Goal: Use online tool/utility: Utilize a website feature to perform a specific function

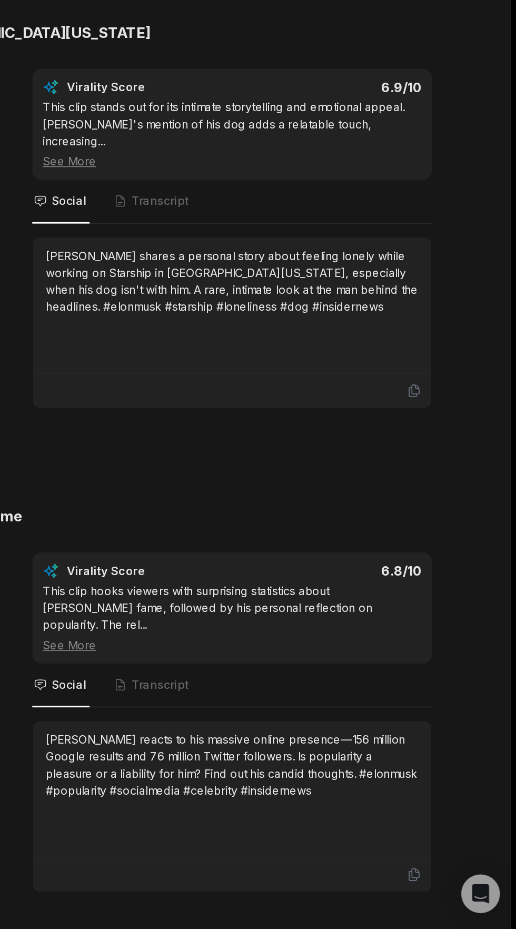
scroll to position [1686, 0]
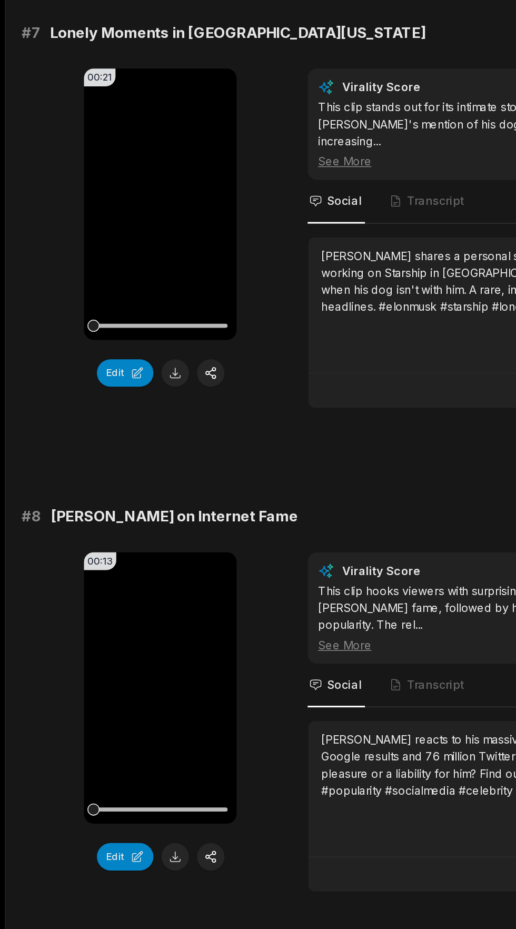
click at [107, 718] on video "Your browser does not support mp4 format." at bounding box center [105, 771] width 100 height 177
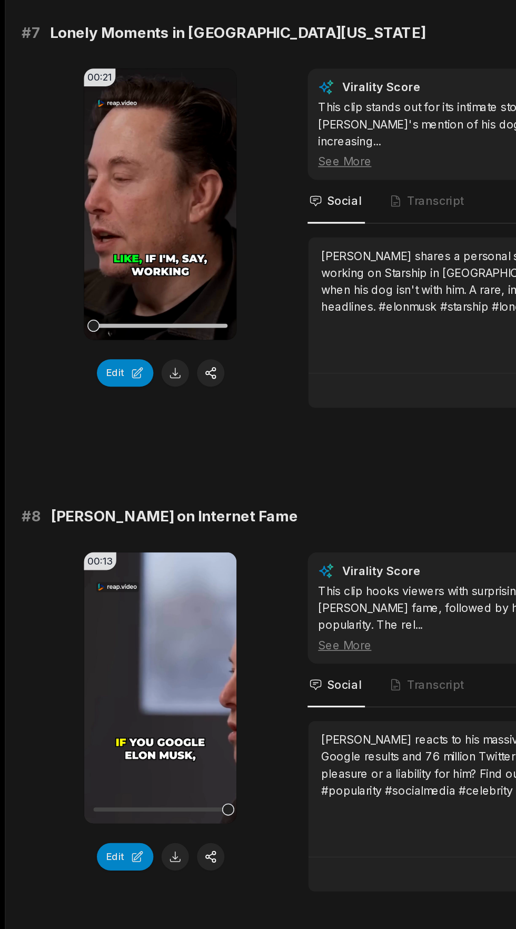
scroll to position [1686, 0]
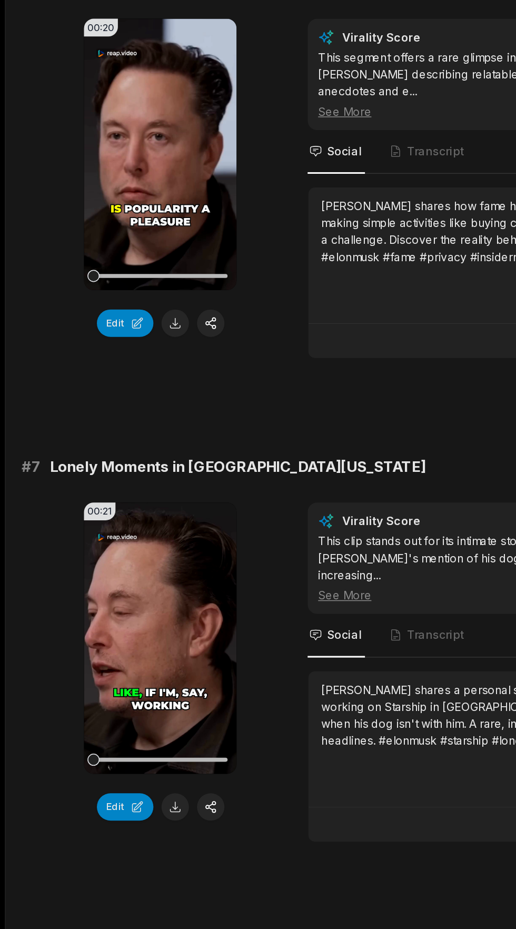
click at [99, 450] on icon at bounding box center [105, 456] width 13 height 13
click at [106, 450] on icon at bounding box center [105, 456] width 13 height 13
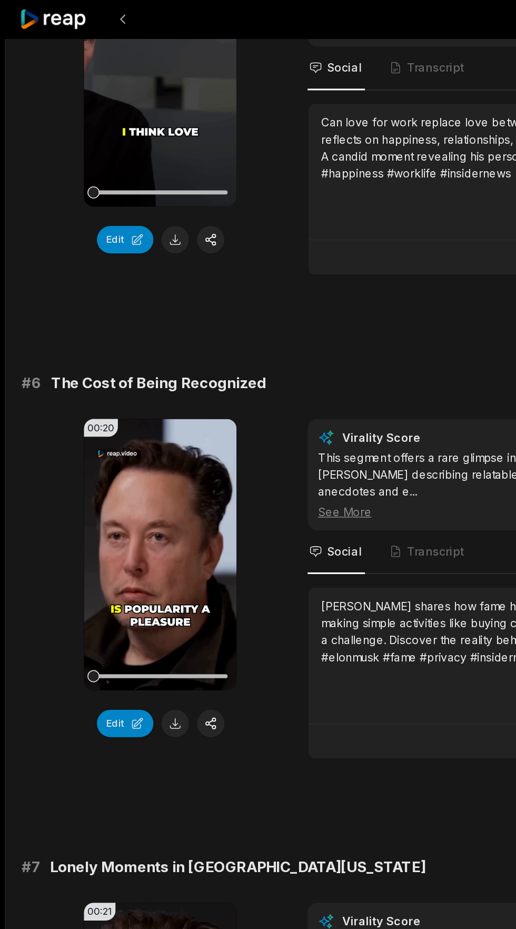
scroll to position [1441, 0]
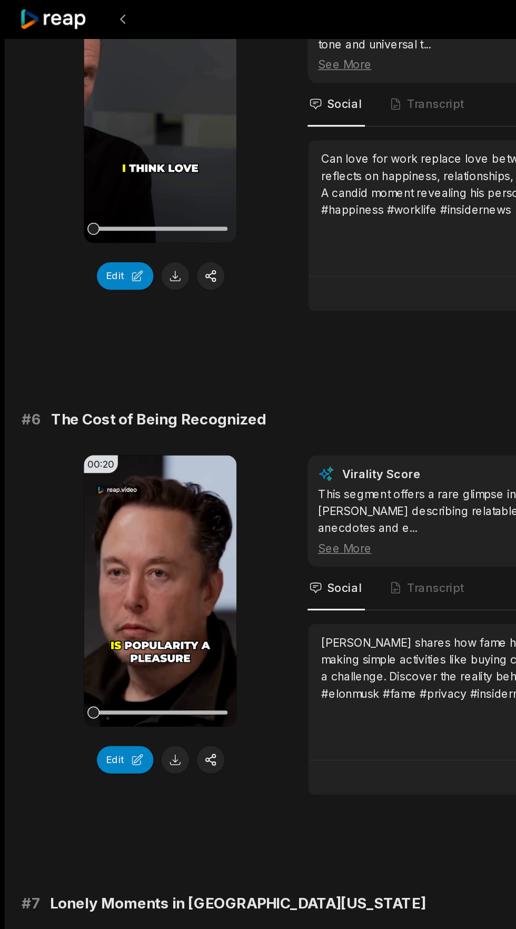
click at [105, 357] on video "Your browser does not support mp4 format." at bounding box center [105, 385] width 100 height 177
click at [67, 267] on span "The Cost of Being Recognized" at bounding box center [103, 274] width 141 height 15
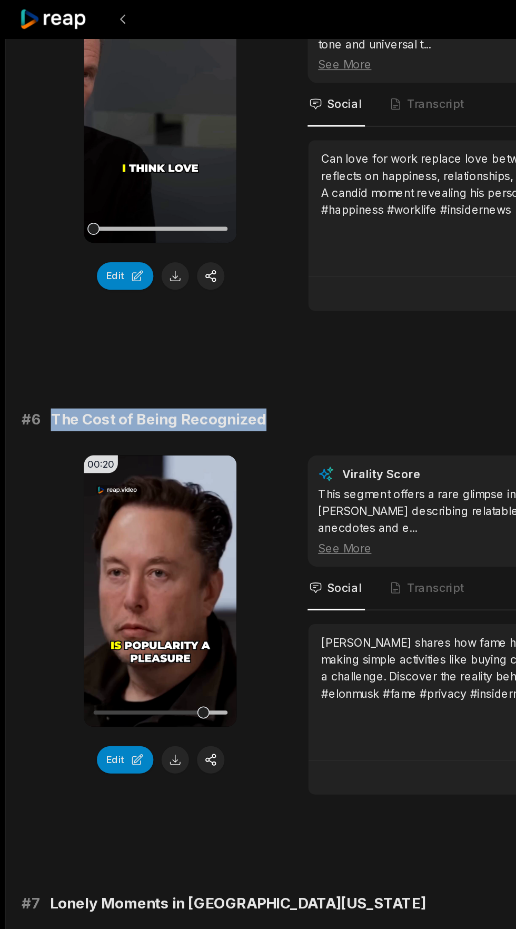
copy span "The Cost of Being Recognized"
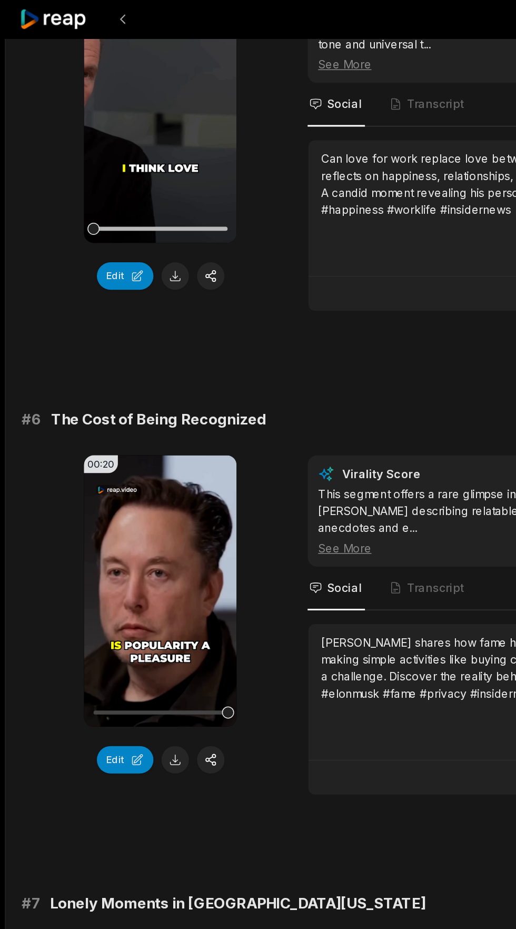
click at [111, 487] on button at bounding box center [114, 496] width 18 height 18
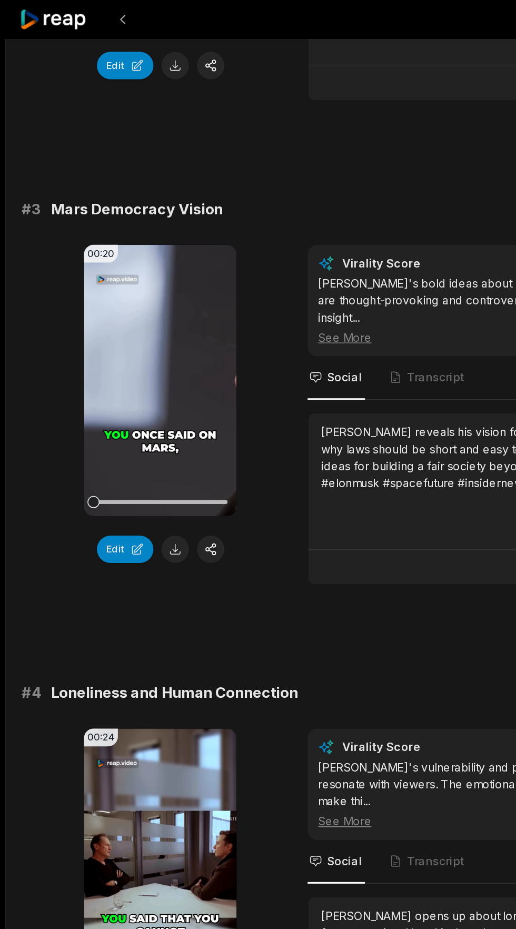
scroll to position [620, 0]
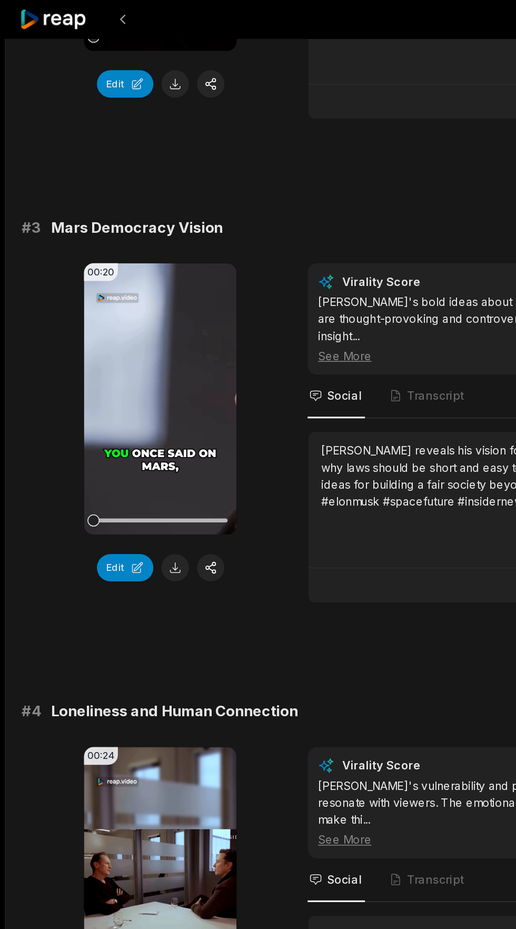
click at [35, 14] on icon at bounding box center [35, 13] width 45 height 14
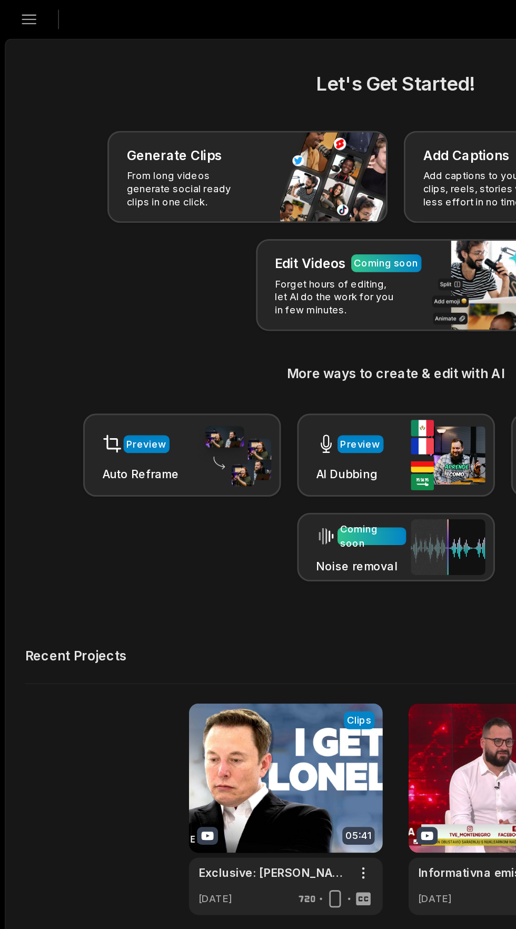
click at [18, 21] on button "Open sidebar" at bounding box center [18, 12] width 23 height 23
click at [166, 122] on div "Generate Clips From long videos generate social ready clips in one click." at bounding box center [161, 115] width 183 height 60
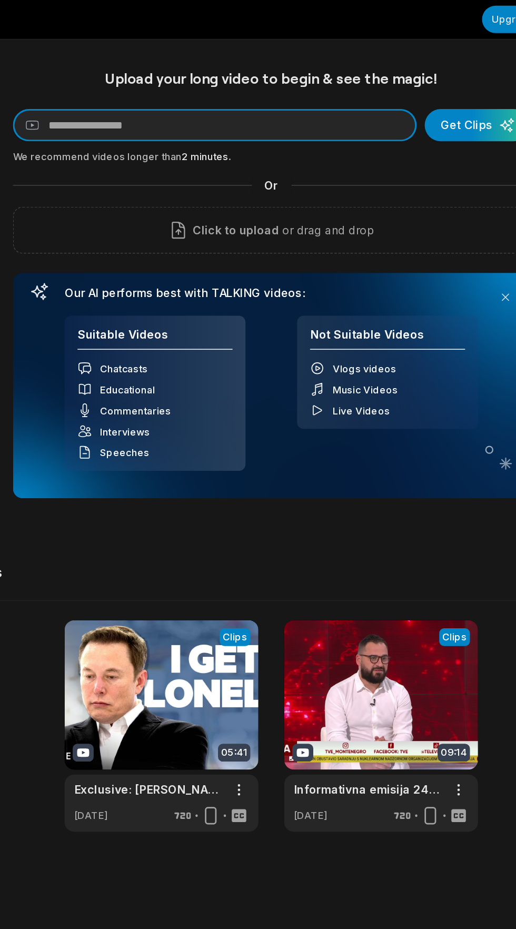
click at [271, 79] on input at bounding box center [221, 81] width 263 height 21
type input "**********"
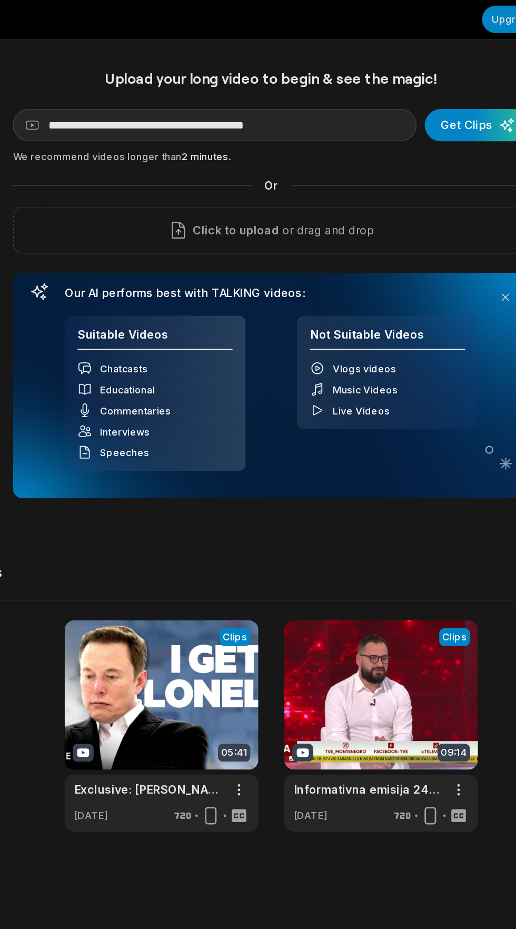
click at [398, 78] on div "submit" at bounding box center [392, 81] width 68 height 21
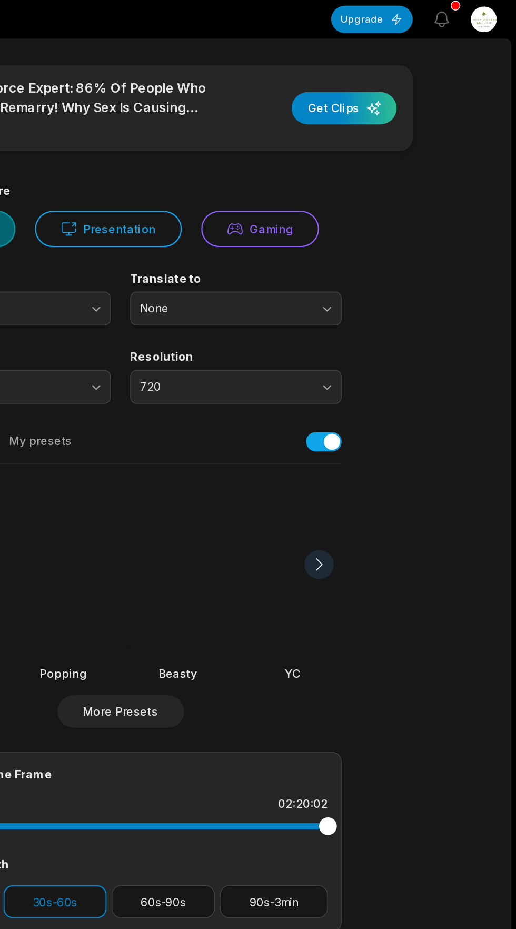
click at [273, 468] on button "More Presets" at bounding box center [258, 464] width 83 height 21
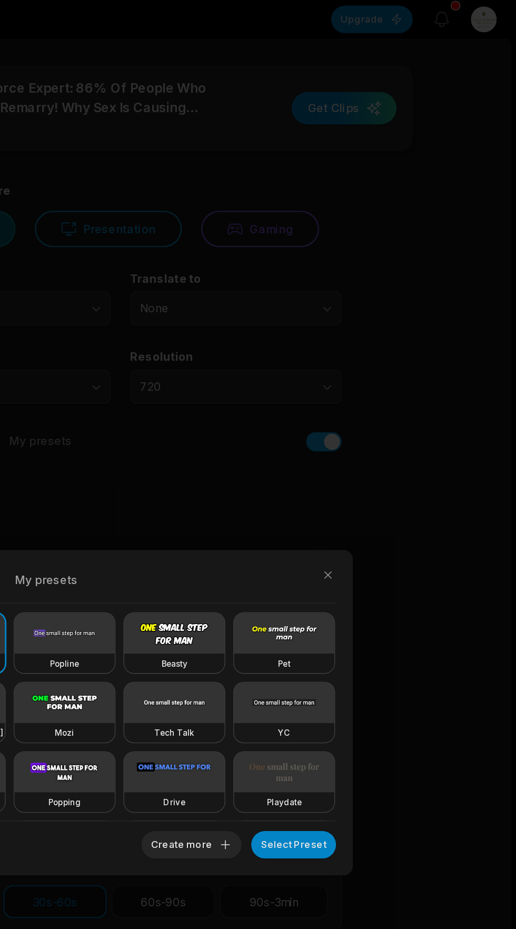
click at [229, 464] on video at bounding box center [221, 458] width 65 height 26
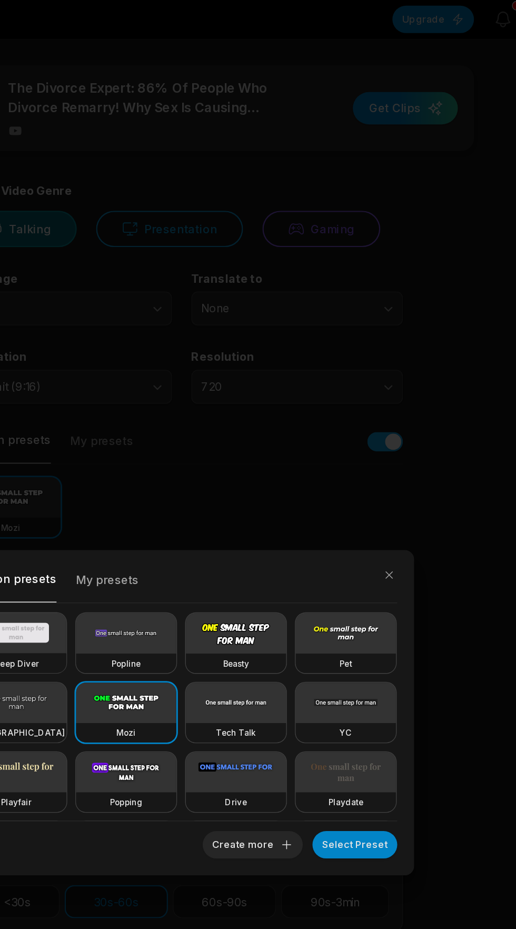
click at [178, 461] on video at bounding box center [149, 458] width 65 height 26
click at [210, 458] on video at bounding box center [221, 458] width 65 height 26
click at [375, 551] on button "Select Preset" at bounding box center [370, 551] width 55 height 18
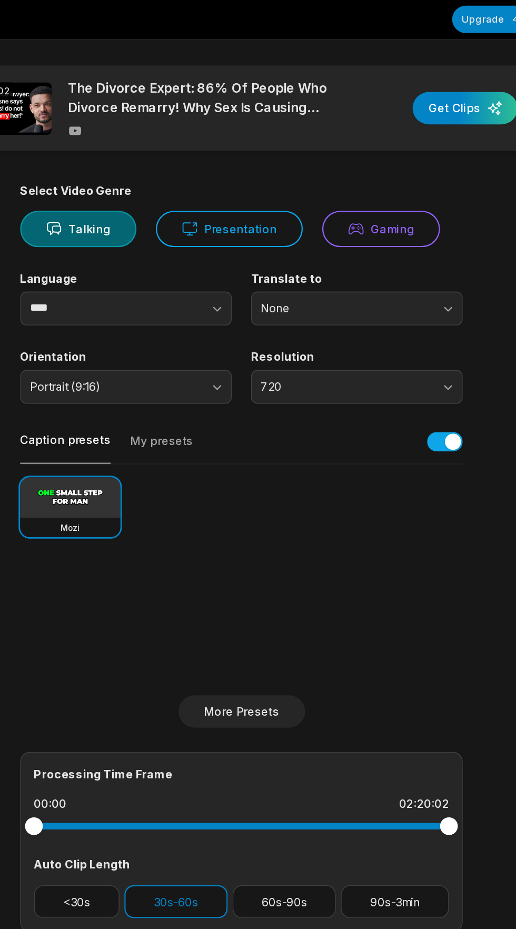
click at [150, 587] on button "<30s" at bounding box center [151, 588] width 56 height 22
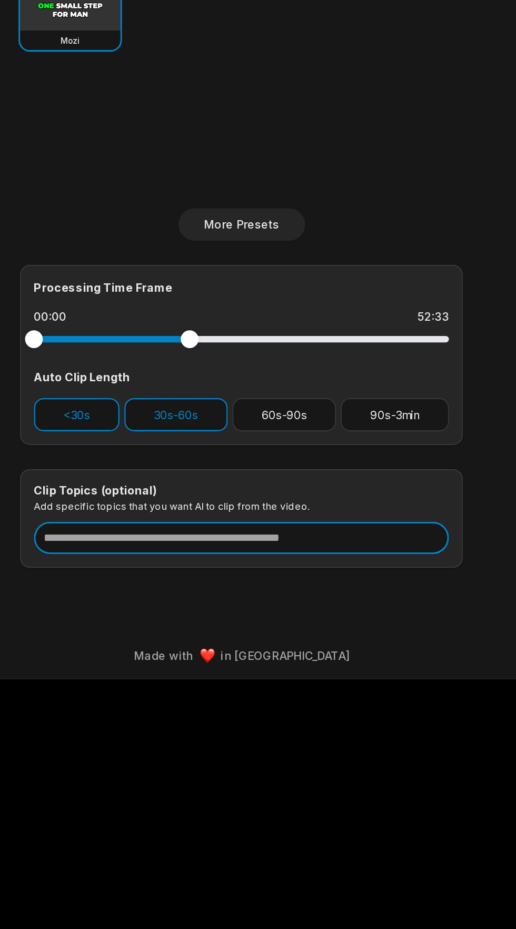
click at [332, 672] on input at bounding box center [258, 668] width 271 height 21
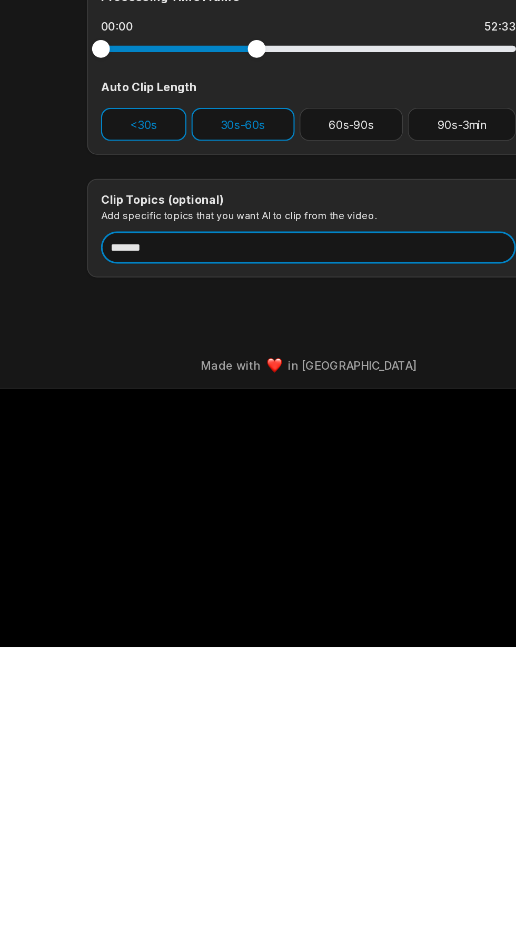
type input "*******"
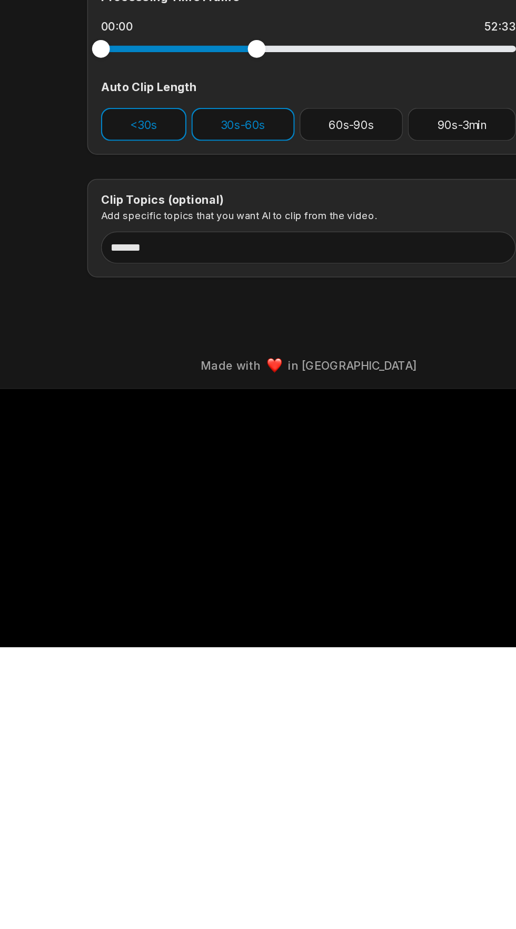
click at [350, 725] on div "02:20:02 The Divorce Expert: 86% Of People Who Divorce Remarry! Why Sex Is Caus…" at bounding box center [258, 392] width 510 height 735
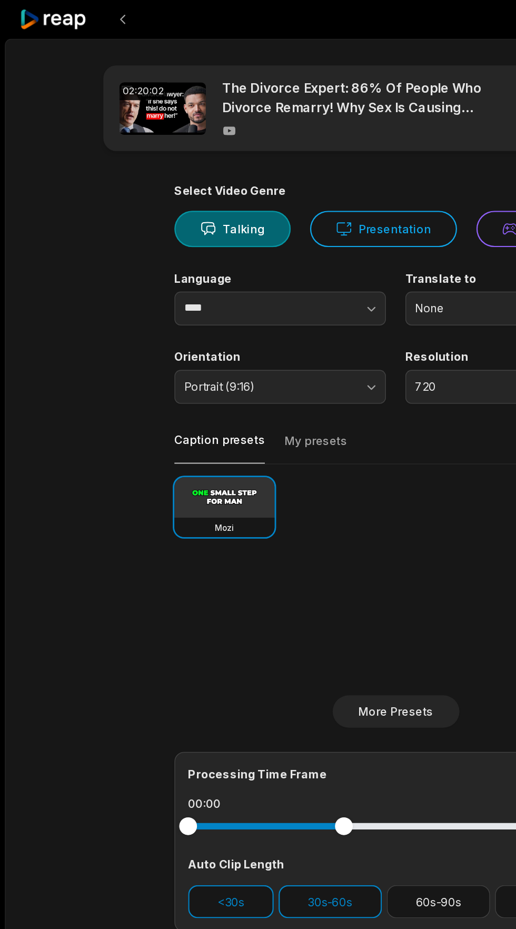
click at [224, 589] on button "30s-60s" at bounding box center [215, 588] width 67 height 22
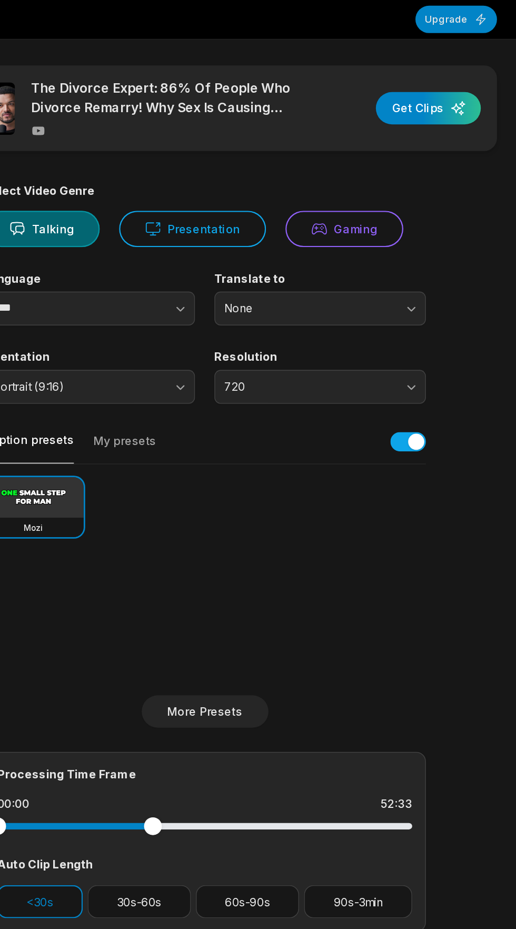
click at [414, 70] on div "button" at bounding box center [404, 70] width 68 height 21
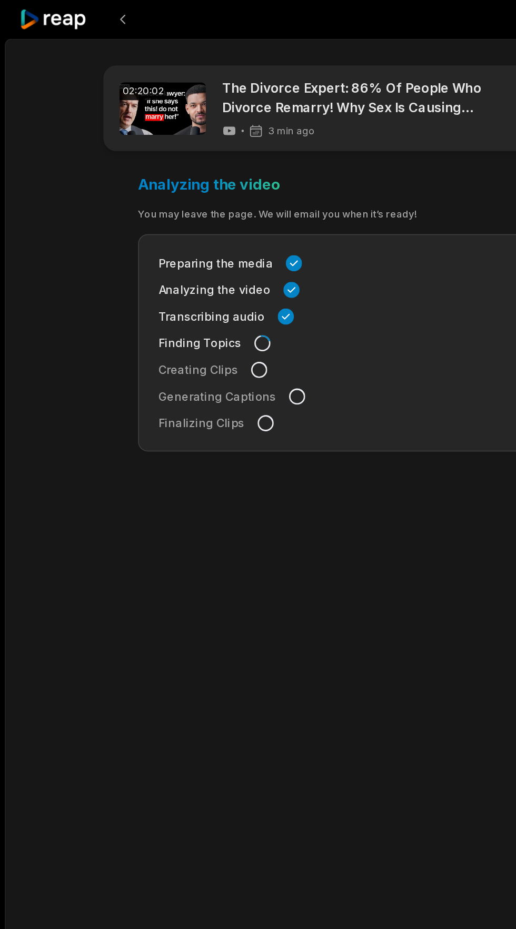
click at [35, 16] on icon at bounding box center [35, 13] width 45 height 14
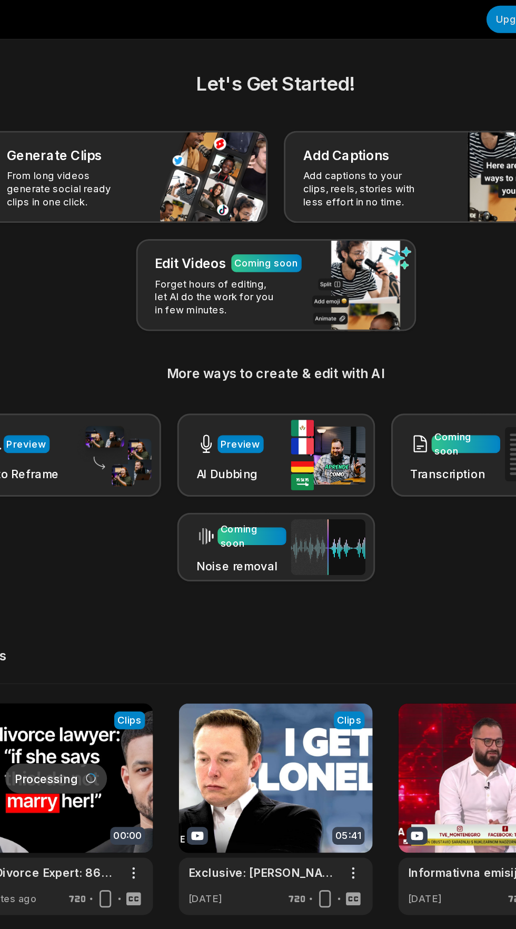
click at [323, 204] on div "Edit Videos Coming soon Forget hours of editing, let AI do the work for you in …" at bounding box center [258, 186] width 183 height 60
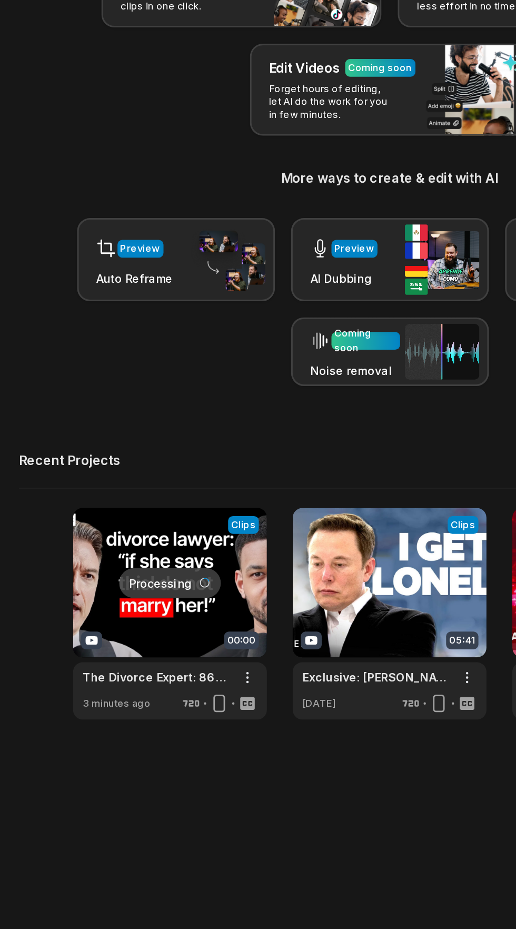
click at [262, 510] on link at bounding box center [258, 528] width 126 height 138
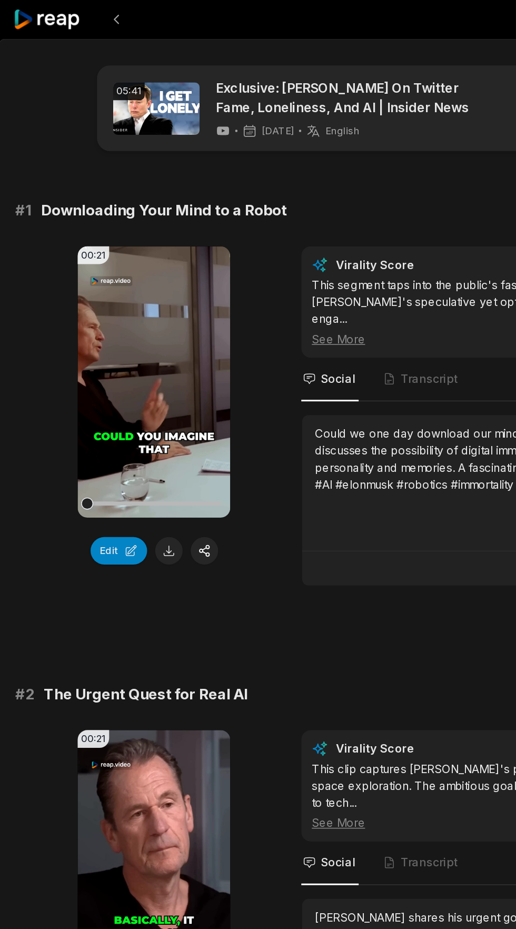
click at [42, 15] on icon at bounding box center [35, 13] width 45 height 14
click at [40, 14] on icon at bounding box center [35, 13] width 45 height 14
click at [30, 8] on icon at bounding box center [35, 13] width 45 height 14
click at [43, 17] on icon at bounding box center [35, 13] width 45 height 14
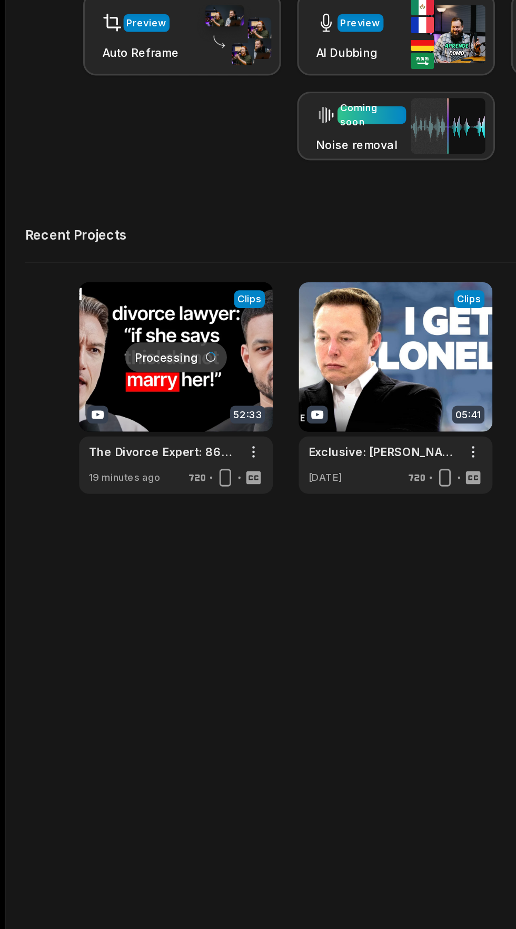
click at [123, 550] on link at bounding box center [115, 528] width 126 height 138
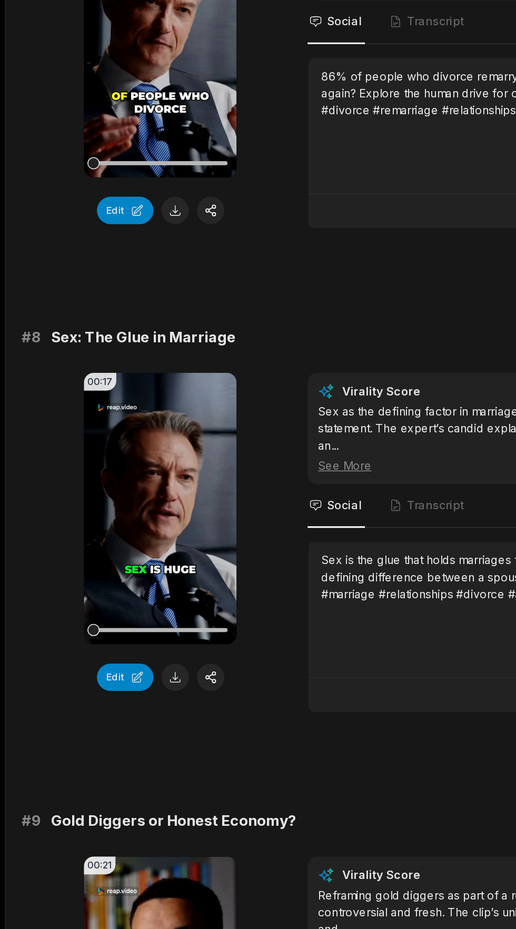
scroll to position [1765, 0]
